Goal: Find specific page/section: Find specific page/section

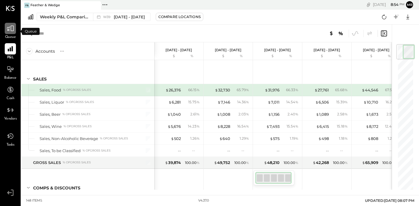
click at [11, 29] on icon at bounding box center [10, 29] width 7 height 6
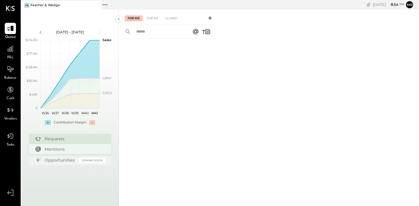
click at [56, 150] on div "Mentions" at bounding box center [74, 149] width 58 height 6
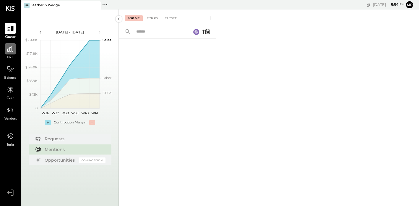
click at [13, 53] on div at bounding box center [10, 48] width 11 height 11
